Goal: Task Accomplishment & Management: Complete application form

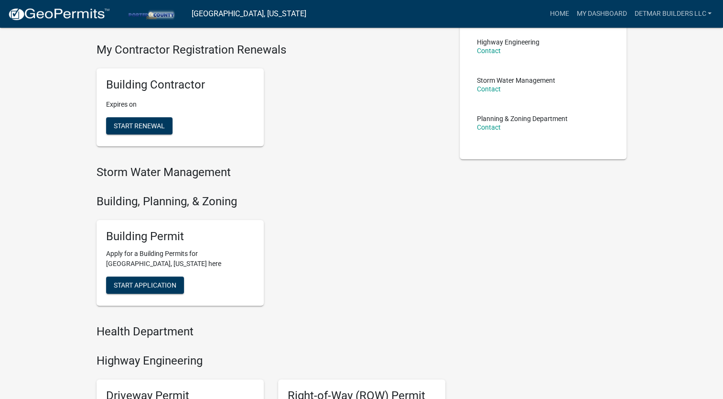
scroll to position [206, 0]
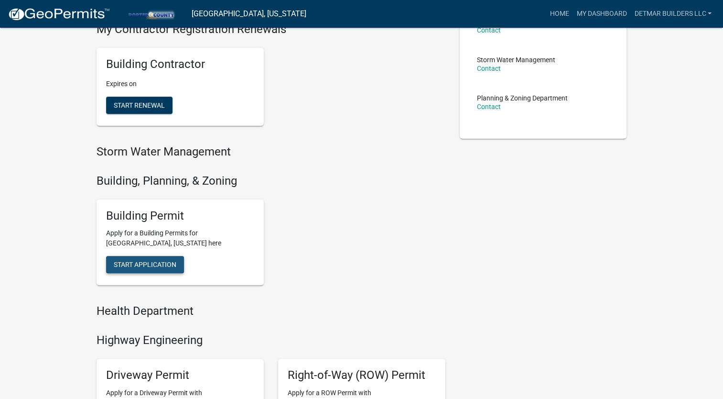
click at [164, 266] on span "Start Application" at bounding box center [145, 264] width 63 height 8
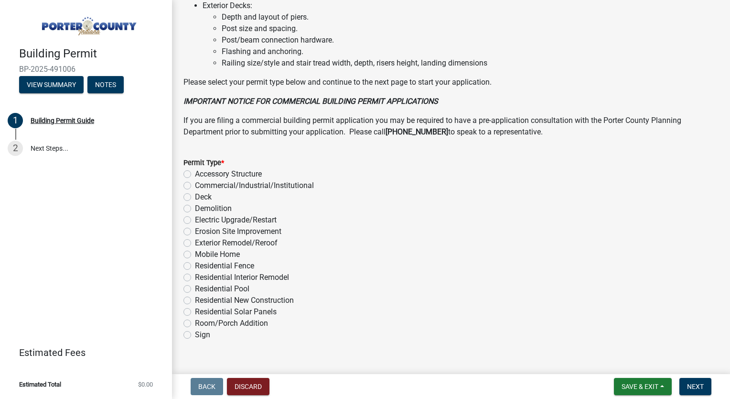
scroll to position [690, 0]
click at [195, 298] on label "Residential New Construction" at bounding box center [244, 299] width 99 height 11
click at [195, 298] on input "Residential New Construction" at bounding box center [198, 297] width 6 height 6
radio input "true"
click at [688, 383] on span "Next" at bounding box center [695, 386] width 17 height 8
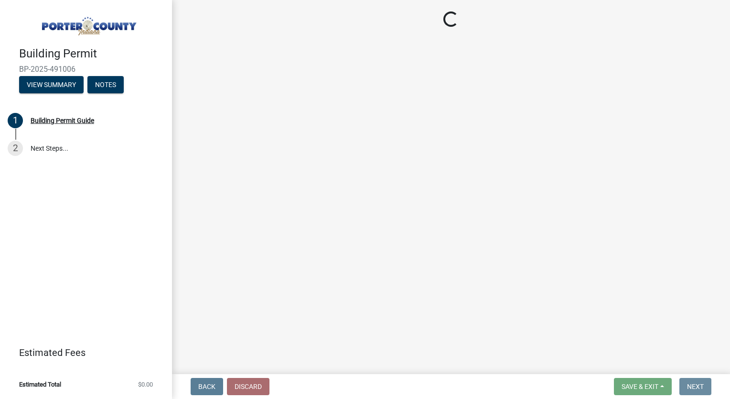
scroll to position [0, 0]
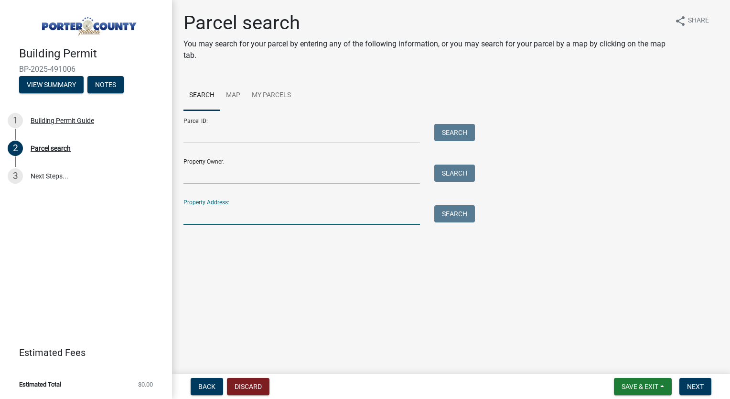
click at [229, 212] on input "Property Address:" at bounding box center [302, 215] width 237 height 20
type input "[STREET_ADDRESS]"
click at [459, 216] on button "Search" at bounding box center [454, 213] width 41 height 17
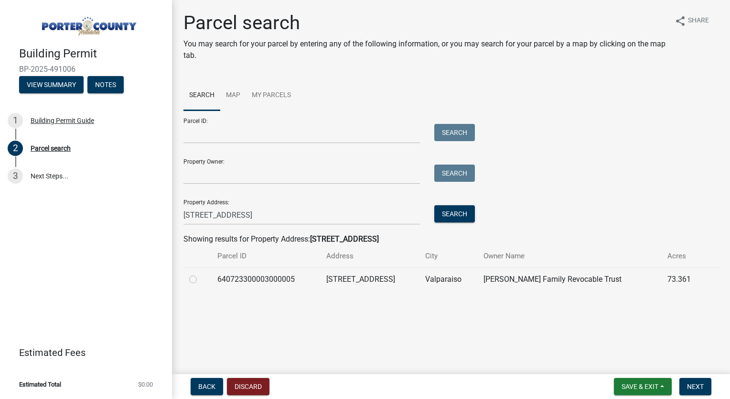
click at [201, 273] on label at bounding box center [201, 273] width 0 height 0
click at [201, 280] on input "radio" at bounding box center [204, 276] width 6 height 6
radio input "true"
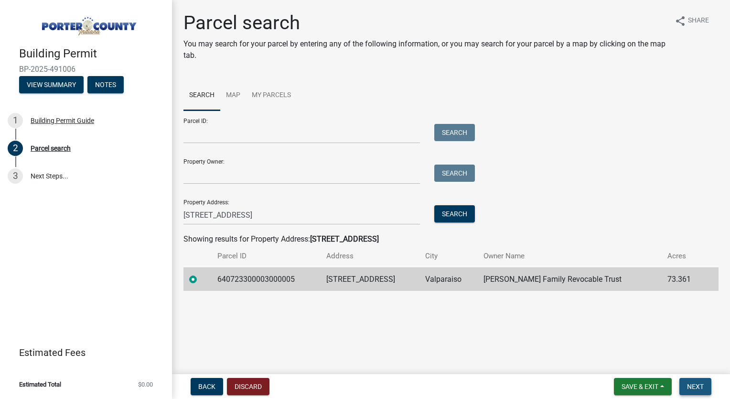
click at [696, 386] on span "Next" at bounding box center [695, 386] width 17 height 8
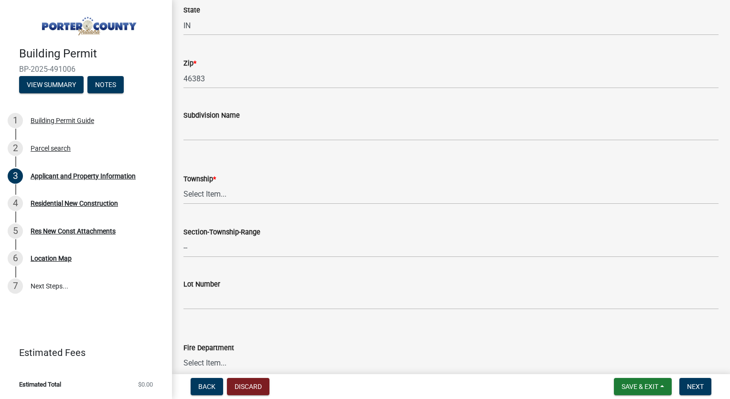
scroll to position [293, 0]
click at [249, 193] on select "Select Item... [PERSON_NAME][GEOGRAPHIC_DATA] [PERSON_NAME][GEOGRAPHIC_DATA] [G…" at bounding box center [451, 194] width 535 height 20
click at [184, 184] on select "Select Item... [PERSON_NAME][GEOGRAPHIC_DATA] [PERSON_NAME][GEOGRAPHIC_DATA] [G…" at bounding box center [451, 194] width 535 height 20
select select "dab8d744-4e32-40c1-942b-b7c1ea7347cb"
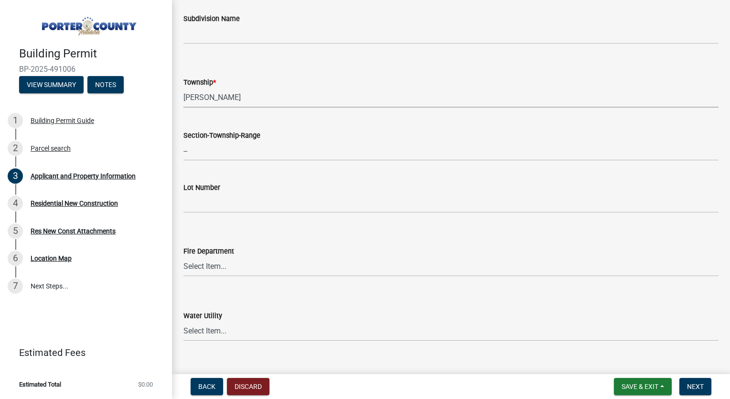
scroll to position [393, 0]
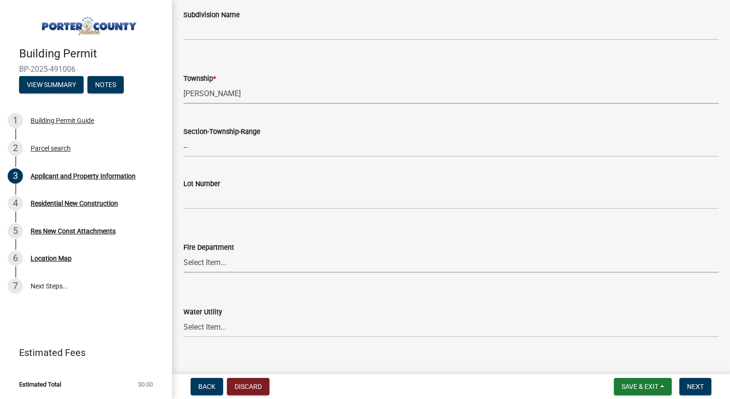
click at [219, 265] on select "Select Item... [PERSON_NAME] [PERSON_NAME] Harbor [PERSON_NAME] Grove [PERSON_N…" at bounding box center [451, 263] width 535 height 20
click at [184, 253] on select "Select Item... [PERSON_NAME] [PERSON_NAME] Harbor [PERSON_NAME] Grove [PERSON_N…" at bounding box center [451, 263] width 535 height 20
select select "cab7bb26-0259-4021-a4e9-b3a2d3356afe"
click at [247, 263] on select "Select Item... [PERSON_NAME] [PERSON_NAME] Harbor [PERSON_NAME] Grove [PERSON_N…" at bounding box center [451, 263] width 535 height 20
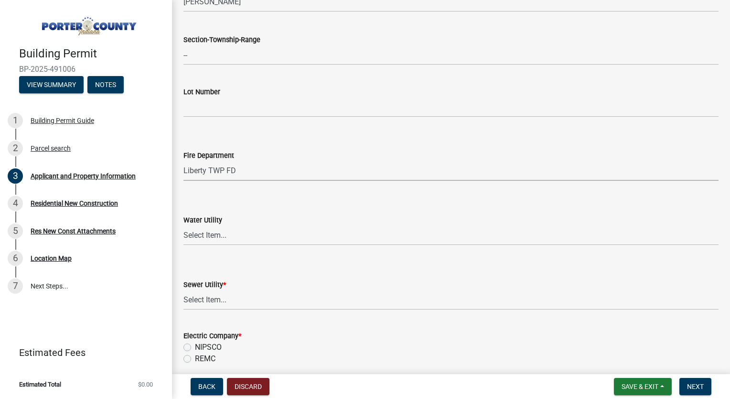
scroll to position [489, 0]
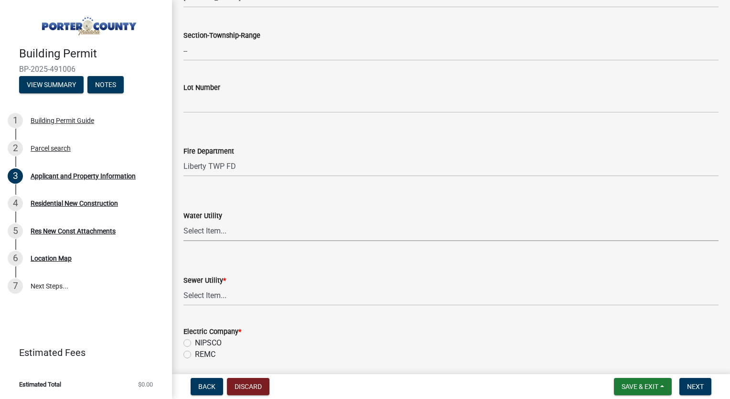
click at [230, 228] on select "Select Item... Aqua [US_STATE] Inc Damon Run [US_STATE] American Water Nature W…" at bounding box center [451, 231] width 535 height 20
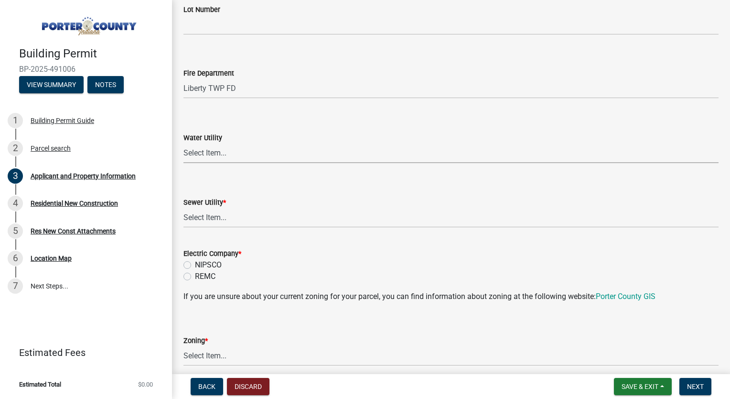
scroll to position [568, 0]
click at [207, 214] on select "Select Item... Aqua [US_STATE] Inc Damon Run Falling Waters Lake Eliza - LEACD …" at bounding box center [451, 217] width 535 height 20
click at [184, 207] on select "Select Item... Aqua [US_STATE] Inc Damon Run Falling Waters Lake Eliza - LEACD …" at bounding box center [451, 217] width 535 height 20
select select "ea6751d4-6bf7-4a16-89ee-f7801ab82aa1"
click at [218, 152] on select "Select Item... Aqua [US_STATE] Inc Damon Run [US_STATE] American Water Nature W…" at bounding box center [451, 152] width 535 height 20
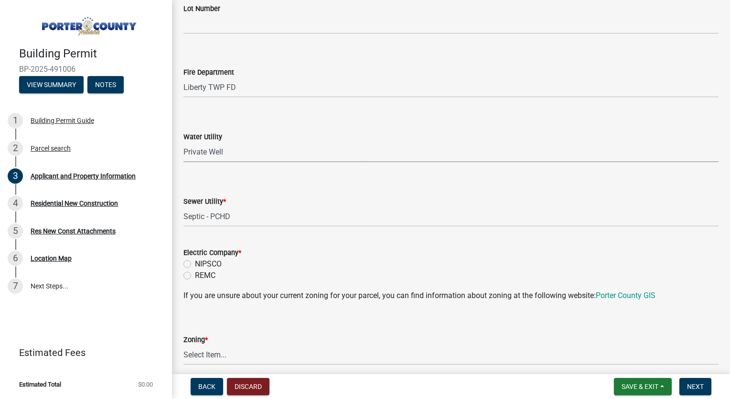
click at [184, 142] on select "Select Item... Aqua [US_STATE] Inc Damon Run [US_STATE] American Water Nature W…" at bounding box center [451, 152] width 535 height 20
select select "b0f6f87b-588c-48c3-b728-322303c6bafe"
click at [195, 261] on label "NIPSCO" at bounding box center [208, 263] width 27 height 11
click at [195, 261] on input "NIPSCO" at bounding box center [198, 261] width 6 height 6
radio input "true"
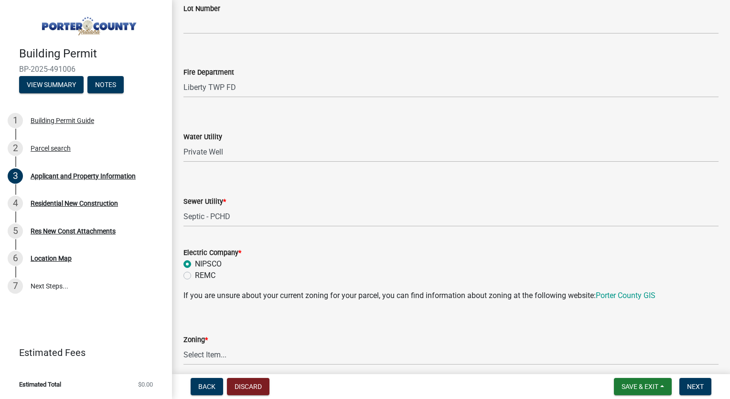
click at [305, 290] on p "If you are unsure about your current zoning for your parcel, you can find infor…" at bounding box center [451, 295] width 535 height 11
click at [621, 295] on link "Porter County GIS" at bounding box center [626, 295] width 60 height 9
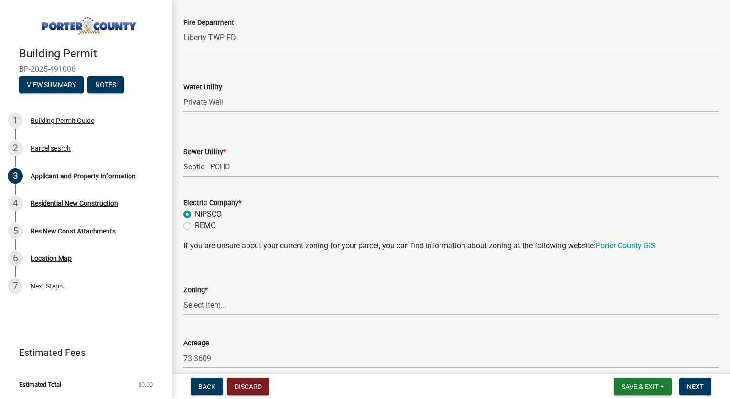
scroll to position [625, 0]
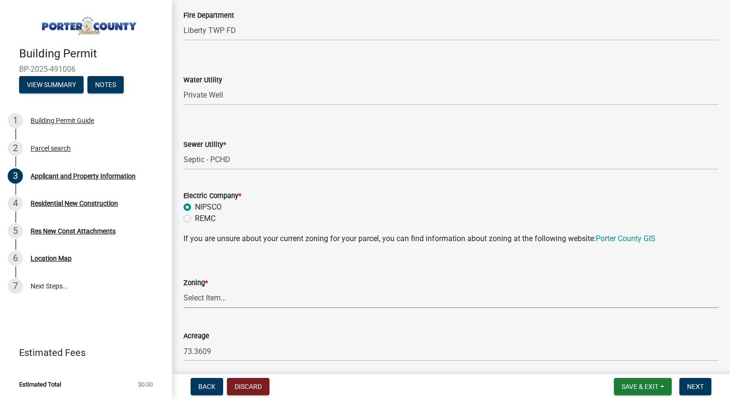
click at [227, 296] on select "Select Item... A1 A2 CH CM CN I1 I2 I3 IN MP OT P1 P2 PUD R1 R2 R3 R4 RL RR" at bounding box center [451, 298] width 535 height 20
click at [184, 288] on select "Select Item... A1 A2 CH CM CN I1 I2 I3 IN MP OT P1 P2 PUD R1 R2 R3 R4 RL RR" at bounding box center [451, 298] width 535 height 20
click at [616, 238] on link "Porter County GIS" at bounding box center [626, 238] width 60 height 9
click at [239, 297] on select "Select Item... A1 A2 CH CM CN I1 I2 I3 IN MP OT P1 P2 PUD R1 R2 R3 R4 RL RR" at bounding box center [451, 298] width 535 height 20
click at [184, 288] on select "Select Item... A1 A2 CH CM CN I1 I2 I3 IN MP OT P1 P2 PUD R1 R2 R3 R4 RL RR" at bounding box center [451, 298] width 535 height 20
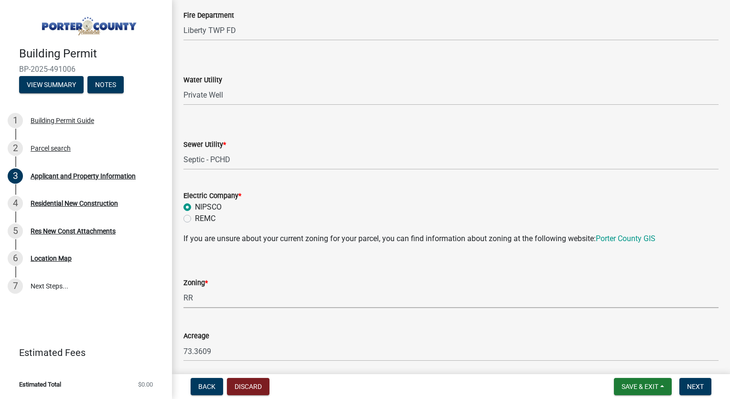
select select "92efe679-05f4-414a-9426-51627fba5de6"
click at [234, 252] on div "Zoning * Select Item... A1 A2 CH CM CN I1 I2 I3 IN MP OT P1 P2 PUD R1 R2 R3 R4 …" at bounding box center [451, 280] width 535 height 56
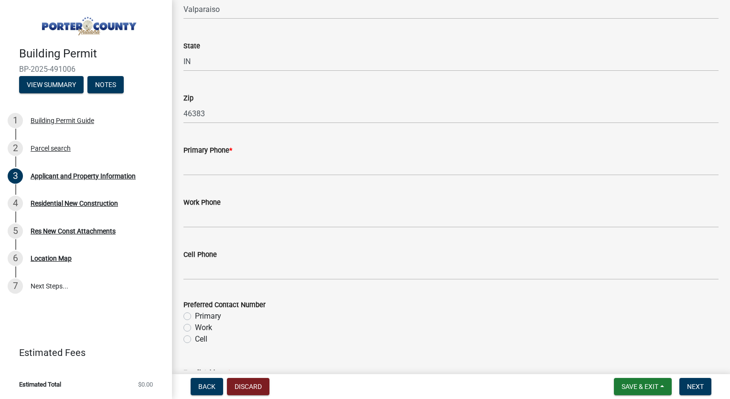
scroll to position [1147, 0]
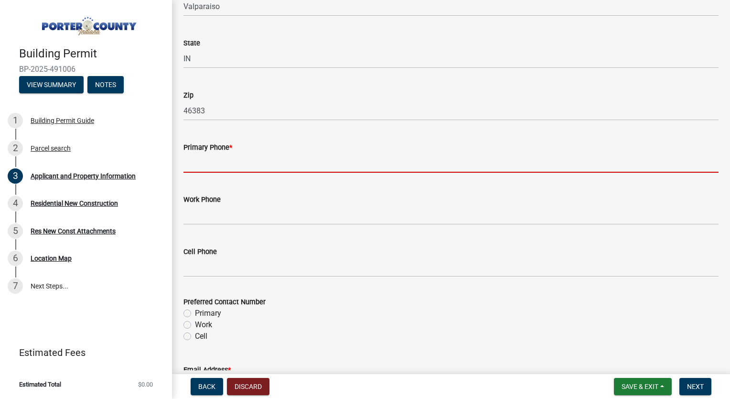
click at [238, 160] on input "Primary Phone *" at bounding box center [451, 163] width 535 height 20
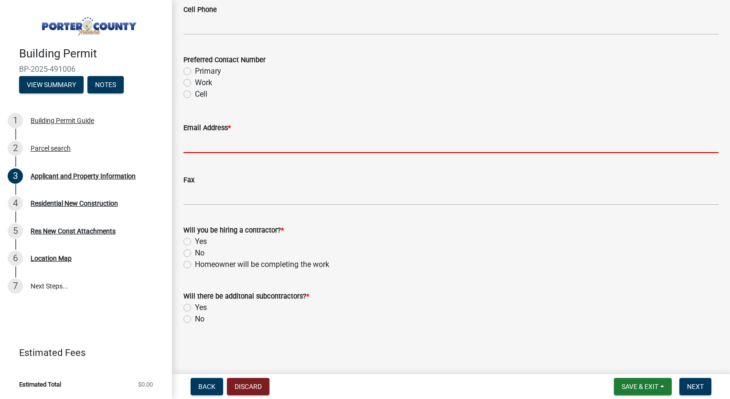
scroll to position [1400, 0]
click at [359, 150] on input "Email Address *" at bounding box center [451, 143] width 535 height 20
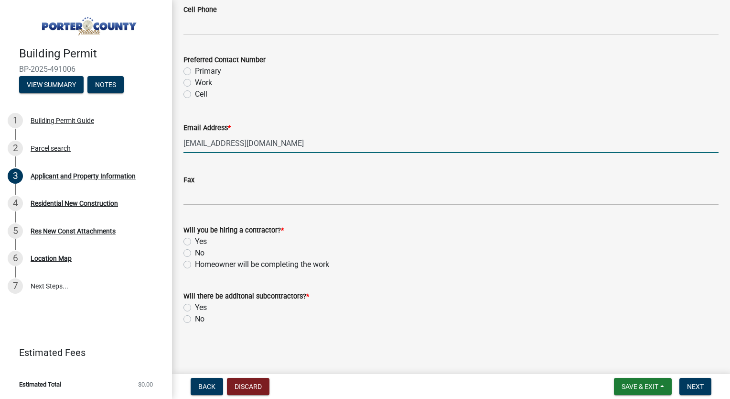
type input "[EMAIL_ADDRESS][DOMAIN_NAME]"
click at [195, 92] on label "Cell" at bounding box center [201, 93] width 12 height 11
click at [195, 92] on input "Cell" at bounding box center [198, 91] width 6 height 6
radio input "true"
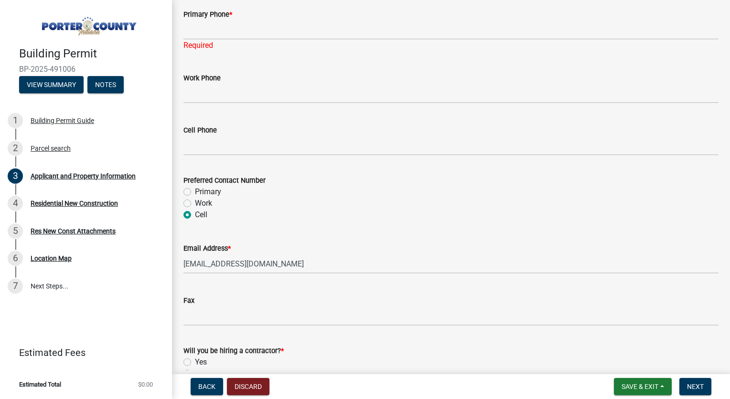
scroll to position [1256, 0]
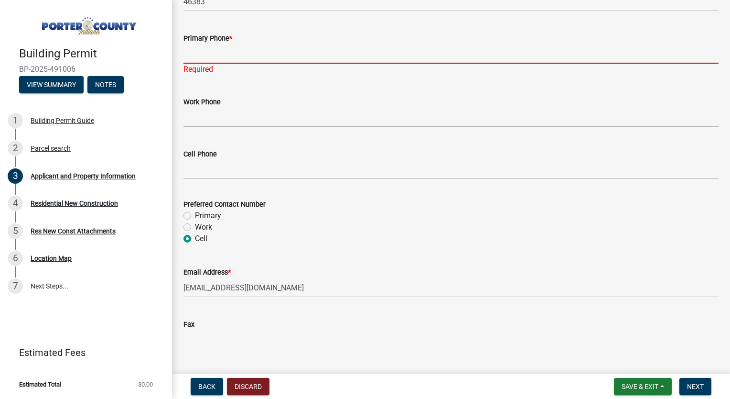
click at [249, 56] on input "Primary Phone *" at bounding box center [451, 54] width 535 height 20
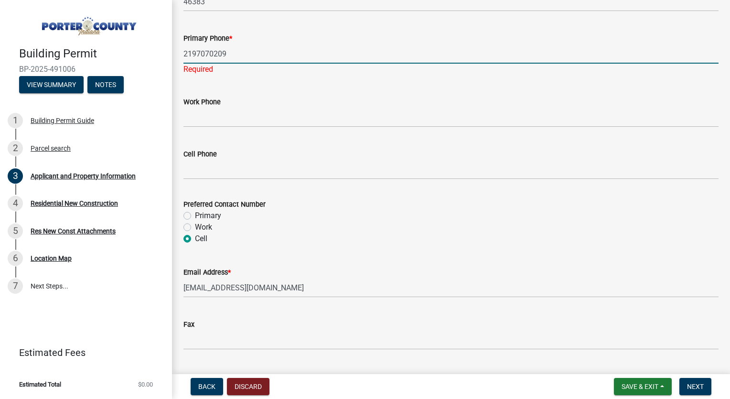
type input "2197070209"
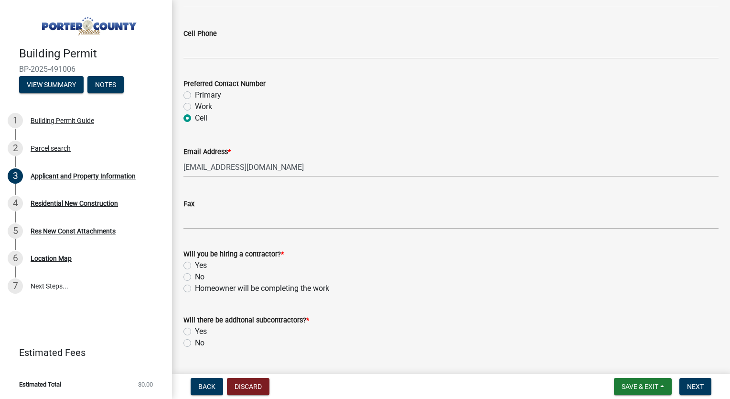
scroll to position [1366, 0]
click at [195, 263] on label "Yes" at bounding box center [201, 264] width 12 height 11
click at [195, 263] on input "Yes" at bounding box center [198, 262] width 6 height 6
radio input "true"
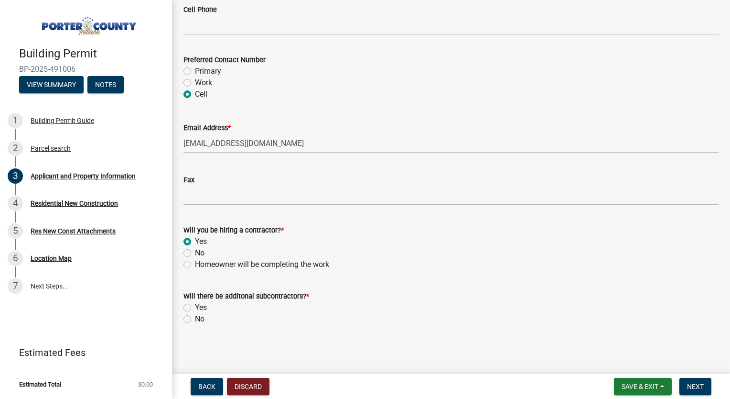
click at [195, 306] on label "Yes" at bounding box center [201, 307] width 12 height 11
click at [195, 306] on input "Yes" at bounding box center [198, 305] width 6 height 6
radio input "true"
click at [701, 385] on span "Next" at bounding box center [695, 386] width 17 height 8
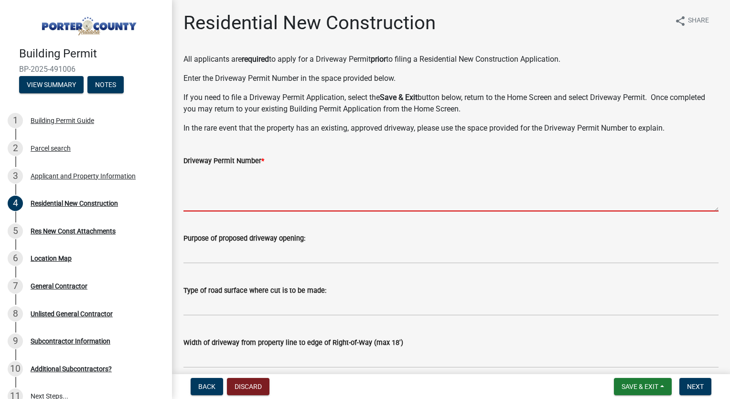
click at [273, 195] on textarea "Driveway Permit Number *" at bounding box center [451, 188] width 535 height 45
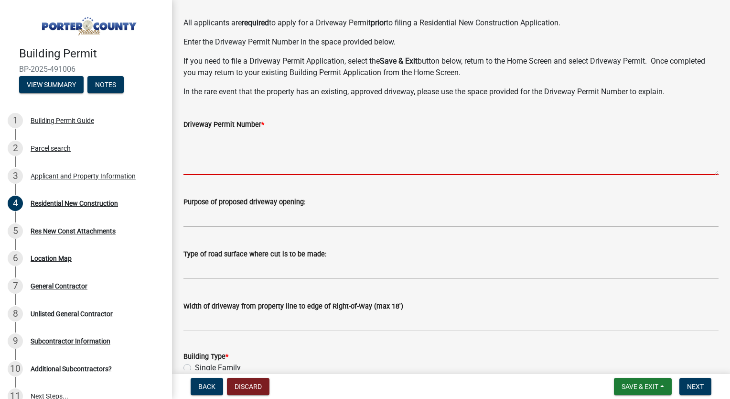
scroll to position [44, 0]
